Goal: Download file/media

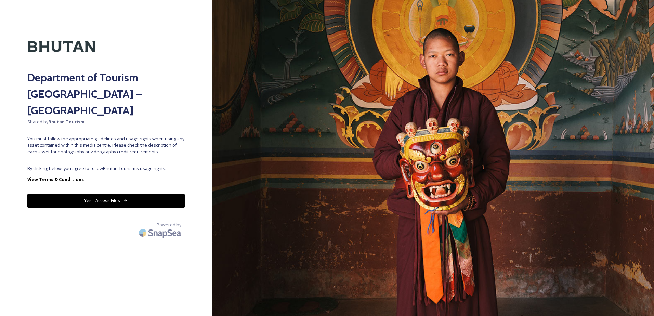
click at [109, 193] on button "Yes - Access Files" at bounding box center [105, 200] width 157 height 14
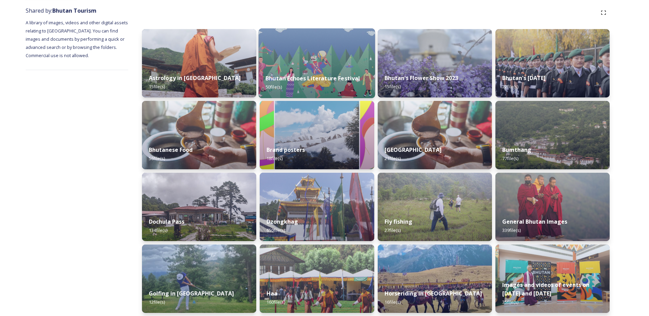
scroll to position [68, 0]
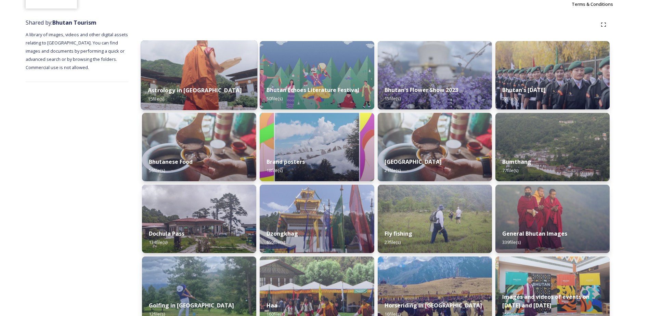
click at [201, 77] on img at bounding box center [199, 75] width 117 height 70
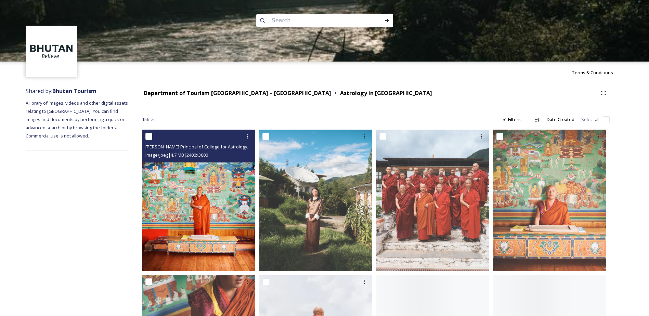
click at [211, 170] on img at bounding box center [198, 201] width 113 height 142
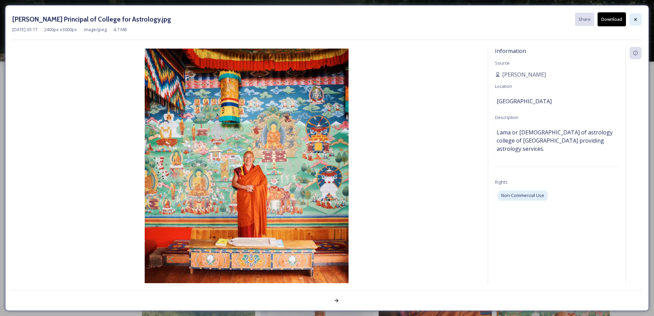
click at [641, 22] on div at bounding box center [635, 19] width 12 height 12
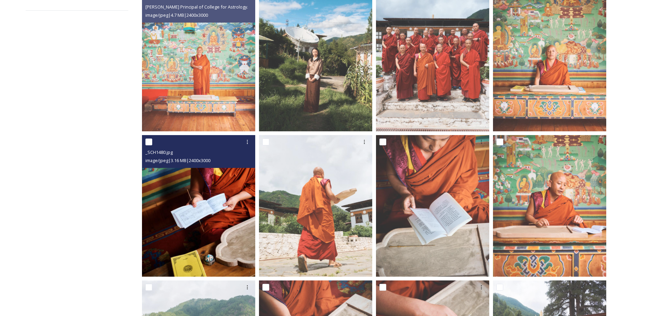
scroll to position [132, 0]
